Goal: Transaction & Acquisition: Purchase product/service

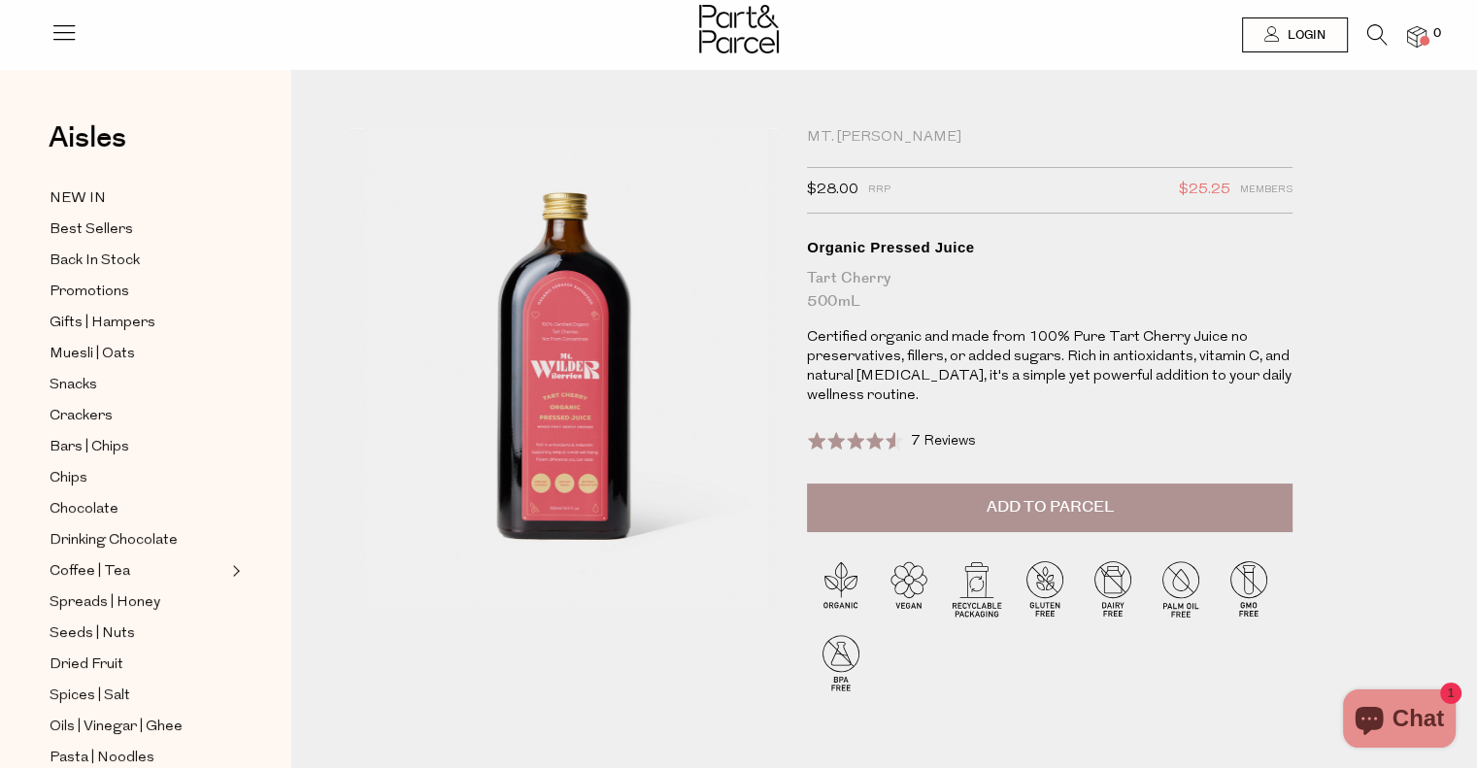
click at [1045, 510] on span "Add to Parcel" at bounding box center [1050, 507] width 127 height 22
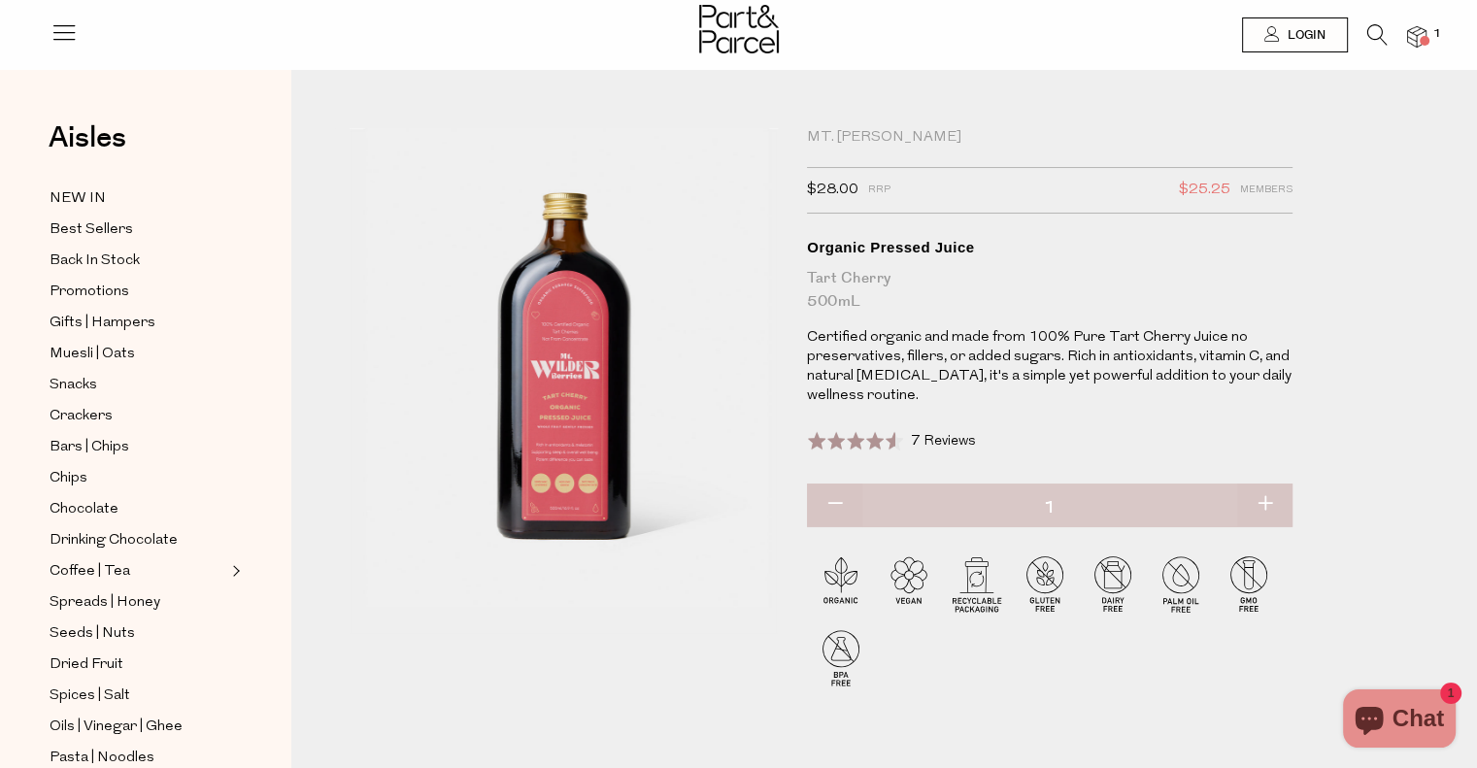
click at [1378, 35] on icon at bounding box center [1377, 34] width 20 height 21
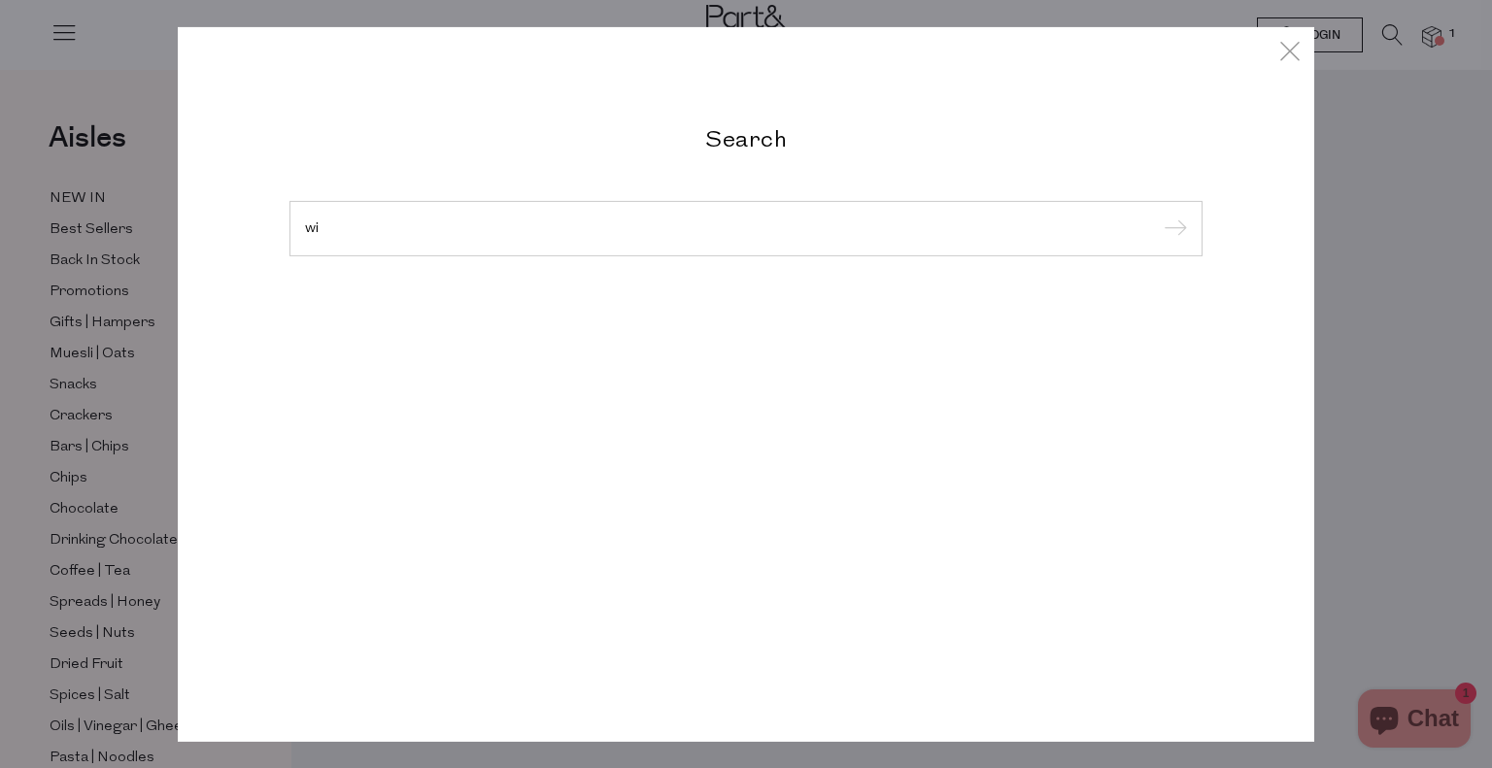
type input "w"
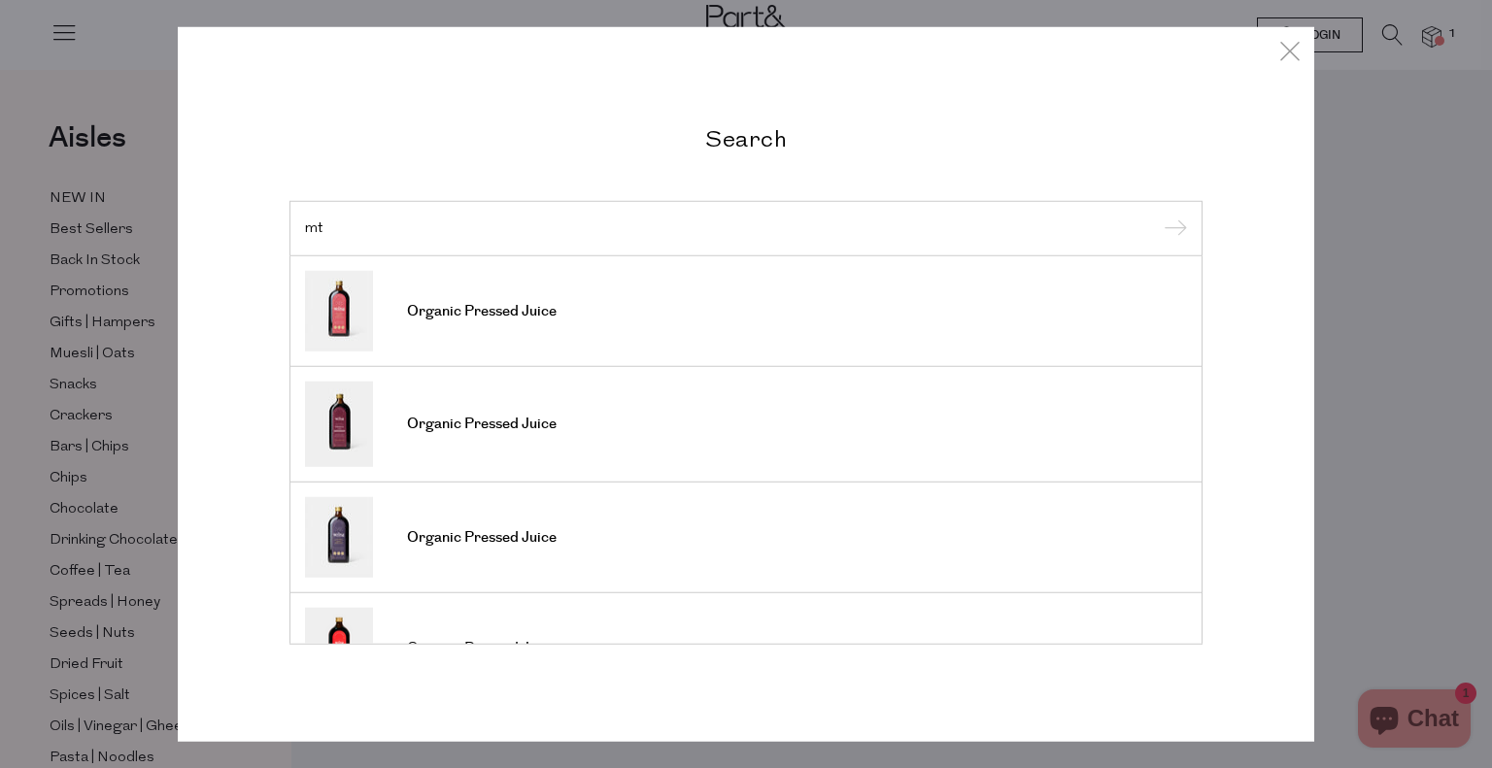
type input "m"
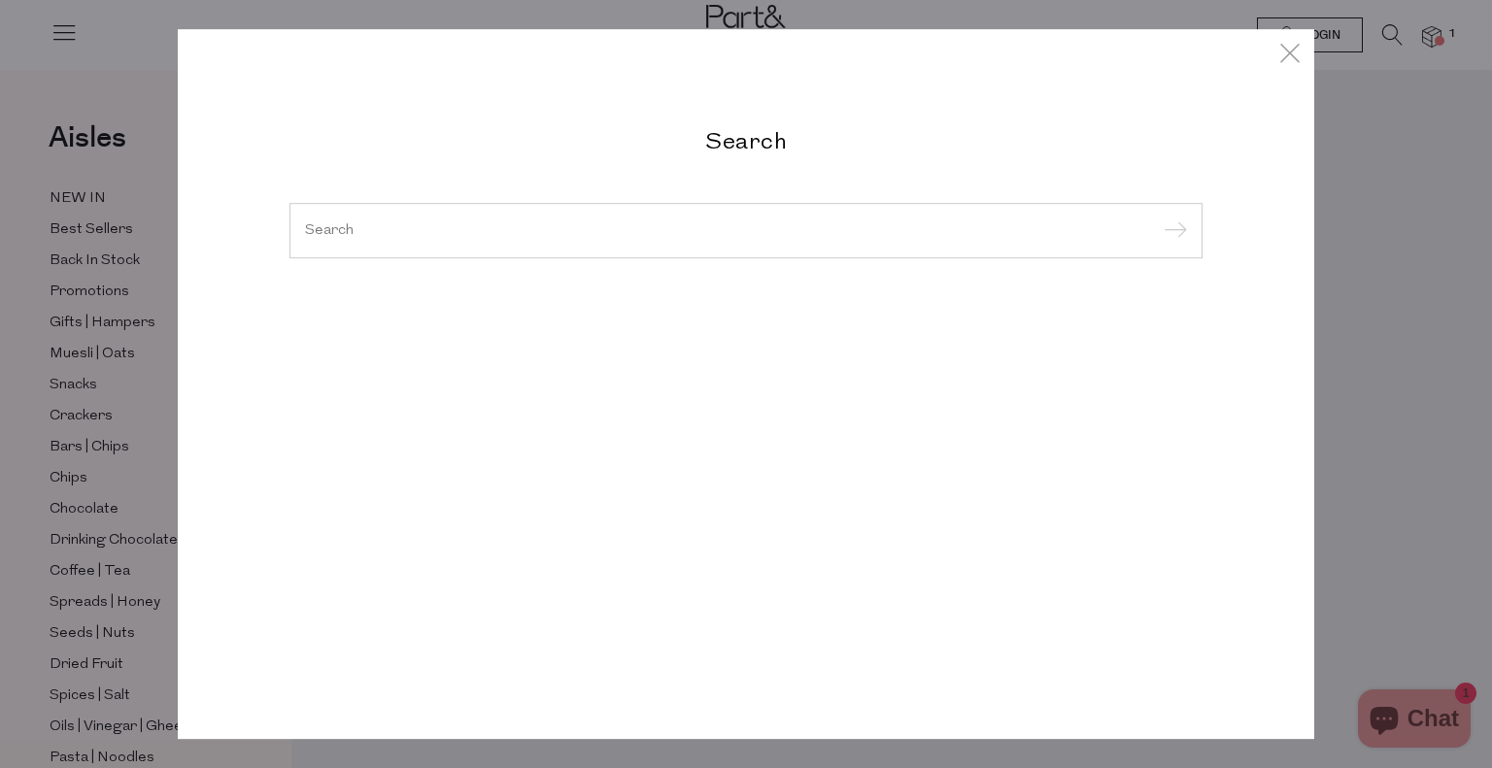
click at [62, 383] on div "Search Organic Pressed Juice Organic Pressed Juice Organic Pressed Juice Organi…" at bounding box center [746, 384] width 1492 height 768
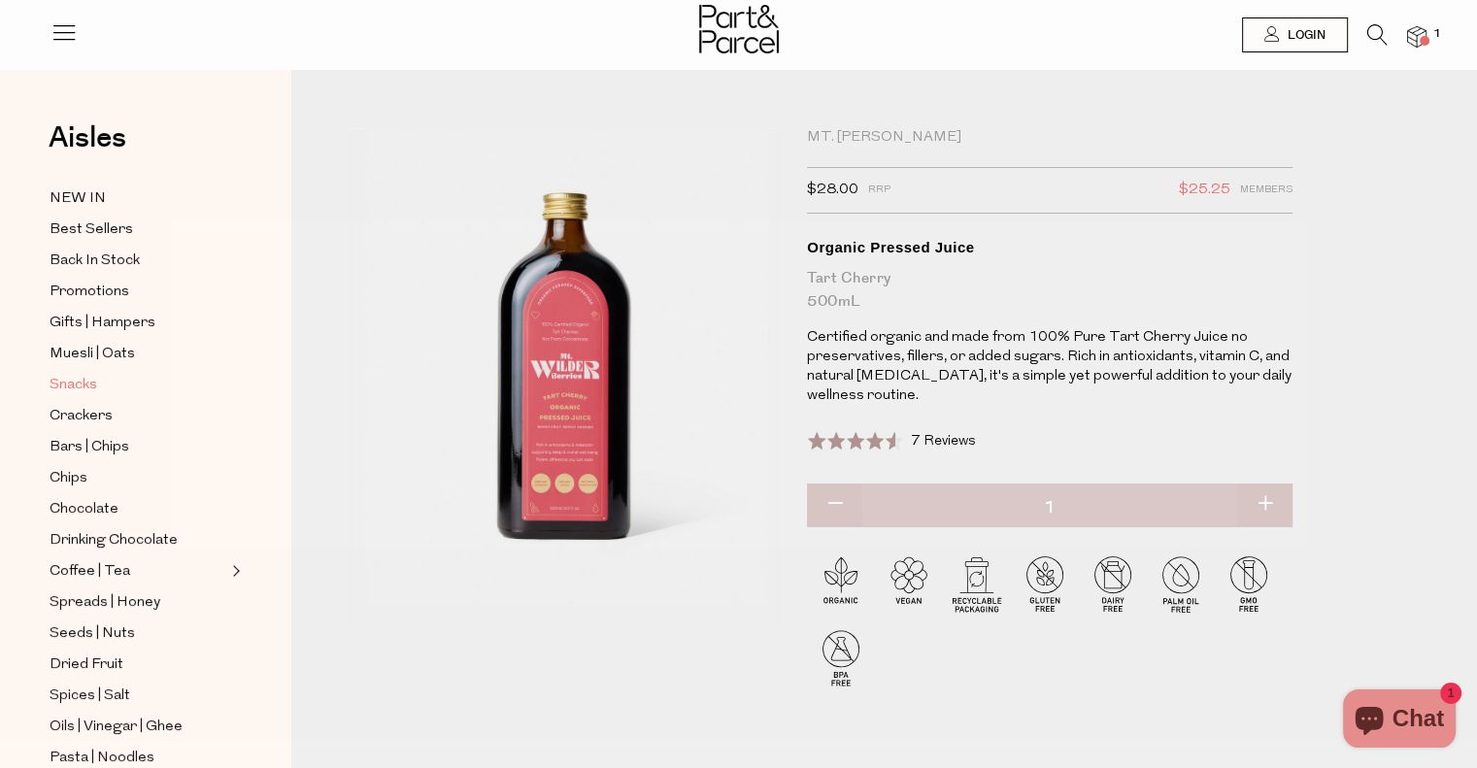
click at [62, 383] on span "Snacks" at bounding box center [74, 385] width 48 height 23
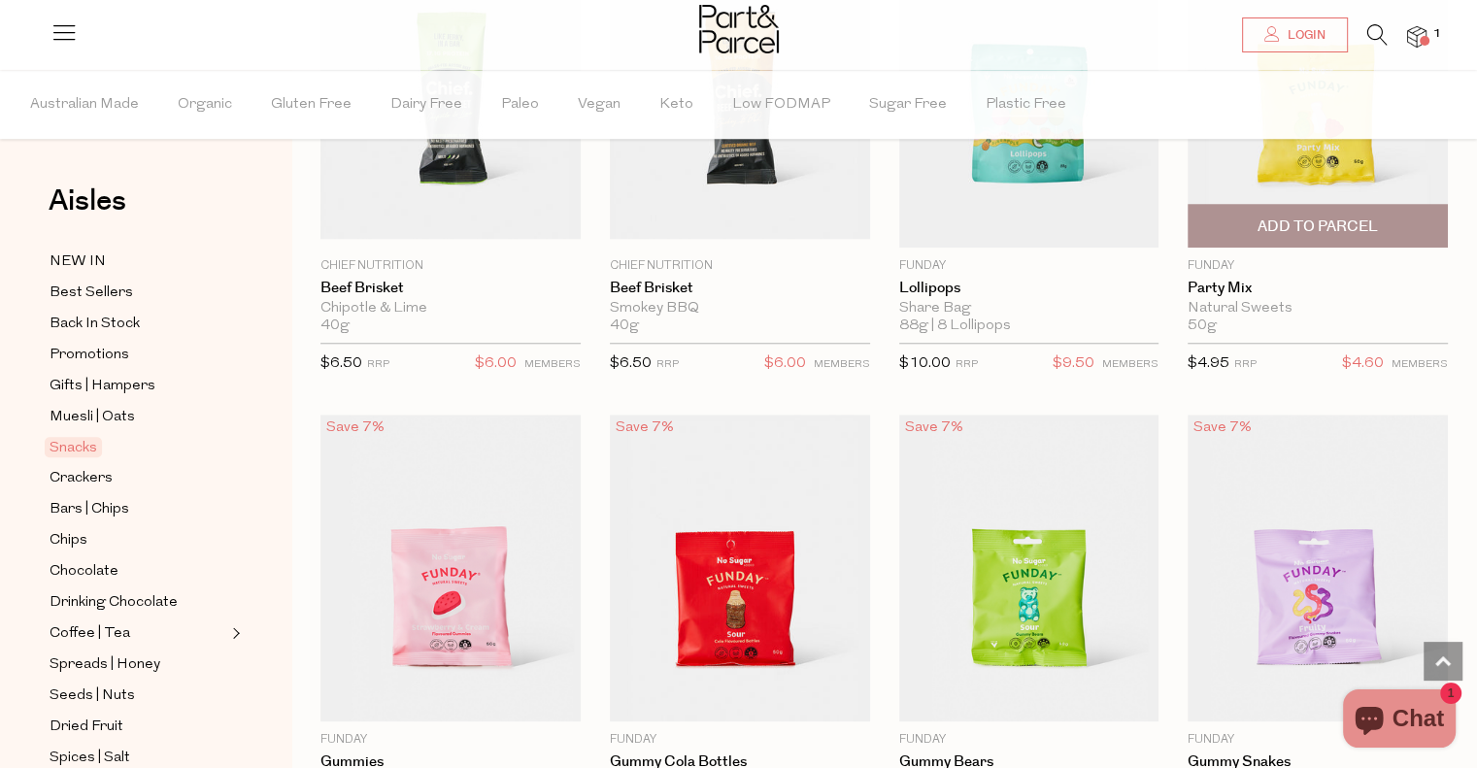
scroll to position [1845, 0]
